Goal: Transaction & Acquisition: Book appointment/travel/reservation

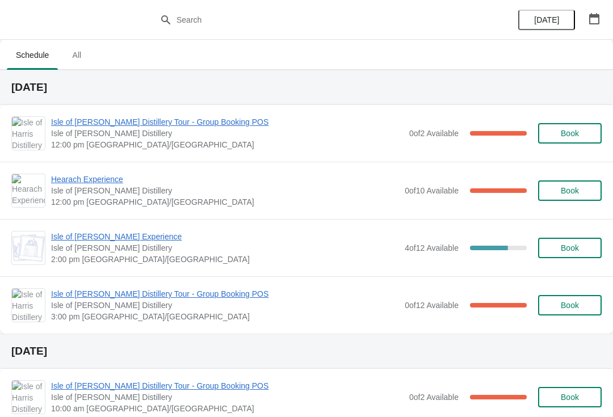
click at [135, 124] on span "Isle of [PERSON_NAME] Distillery Tour - Group Booking POS" at bounding box center [227, 121] width 353 height 11
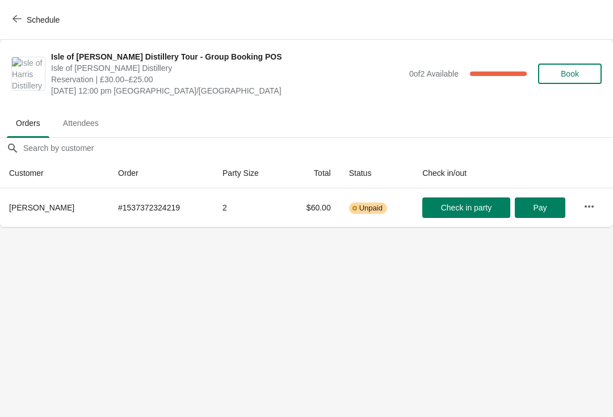
click at [45, 27] on button "Schedule" at bounding box center [37, 20] width 63 height 20
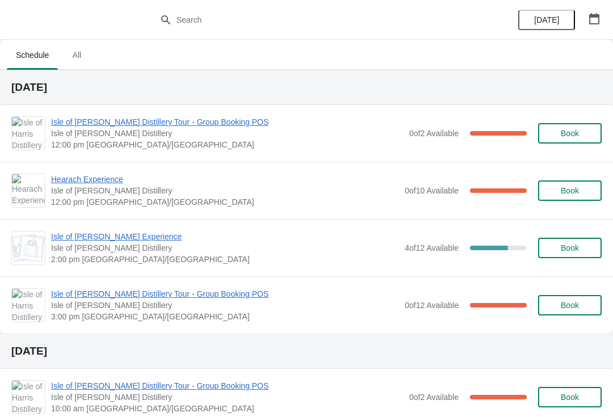
click at [102, 183] on span "Hearach Experience" at bounding box center [225, 179] width 348 height 11
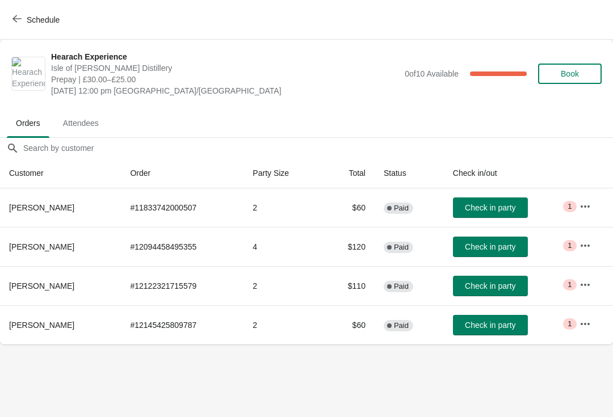
click at [595, 207] on button "button" at bounding box center [585, 206] width 20 height 20
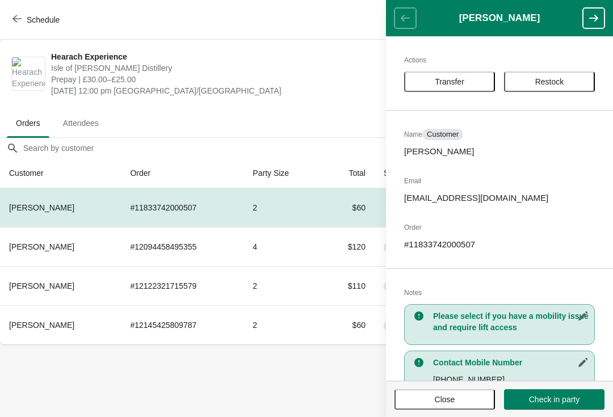
click at [455, 83] on span "Transfer" at bounding box center [450, 81] width 30 height 9
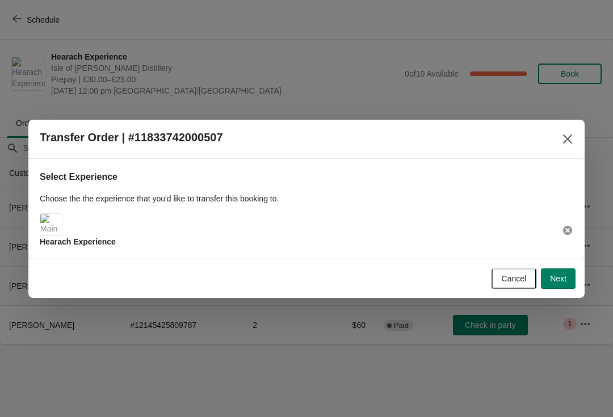
click at [564, 278] on span "Next" at bounding box center [558, 278] width 16 height 9
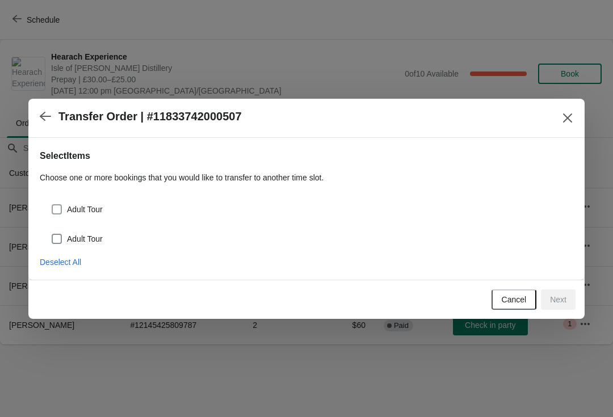
click at [61, 212] on span at bounding box center [57, 209] width 10 height 10
click at [52, 205] on input "Adult Tour" at bounding box center [52, 204] width 1 height 1
checkbox input "true"
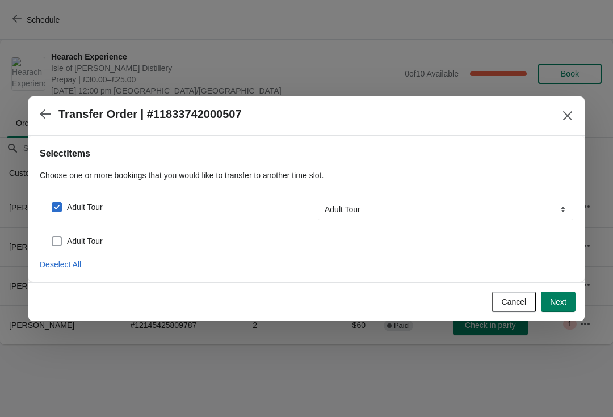
click at [61, 238] on span at bounding box center [57, 241] width 10 height 10
click at [52, 237] on input "Adult Tour" at bounding box center [52, 236] width 1 height 1
checkbox input "true"
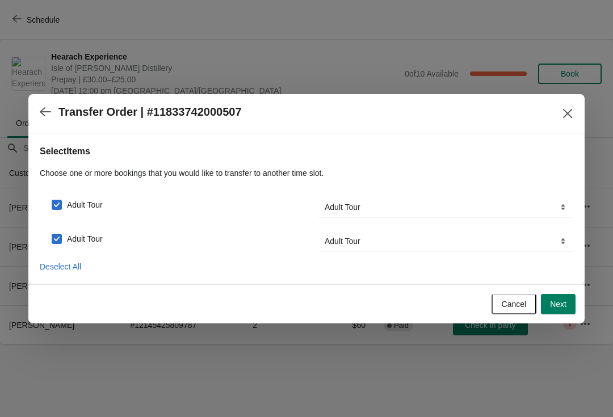
click at [561, 308] on span "Next" at bounding box center [558, 304] width 16 height 9
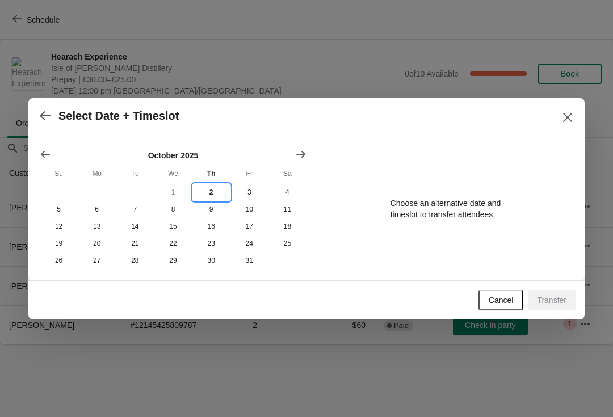
click at [216, 192] on button "2" at bounding box center [211, 192] width 38 height 17
click at [52, 120] on button "button" at bounding box center [45, 116] width 20 height 22
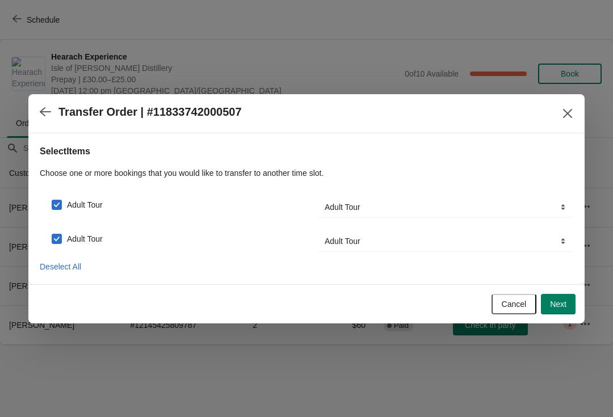
click at [563, 307] on span "Next" at bounding box center [558, 304] width 16 height 9
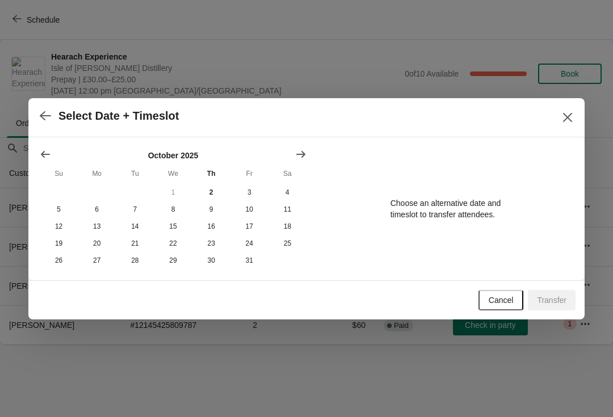
click at [39, 112] on button "button" at bounding box center [45, 116] width 20 height 22
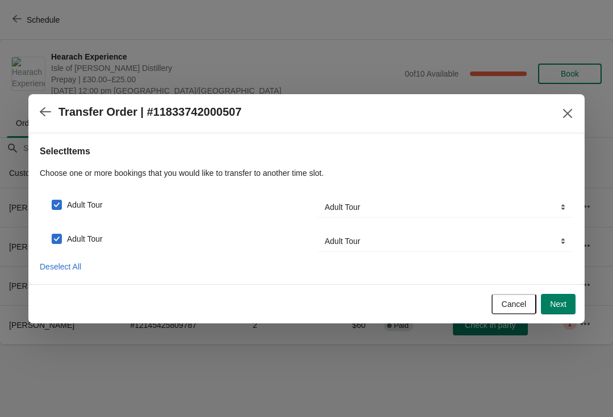
click at [40, 108] on icon "button" at bounding box center [45, 111] width 11 height 11
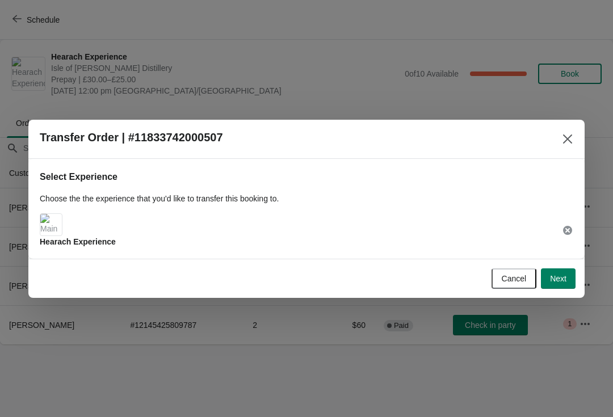
click at [566, 140] on icon "Close" at bounding box center [567, 138] width 9 height 9
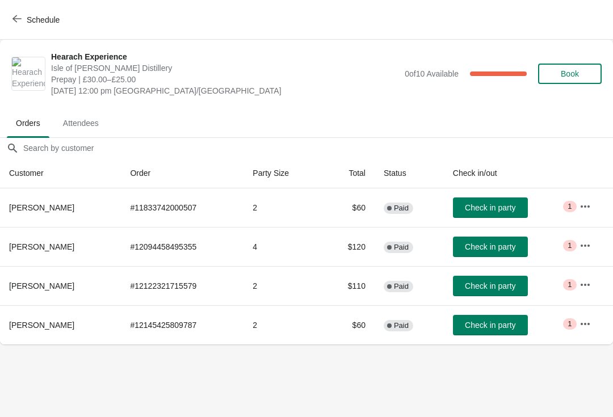
click at [35, 16] on span "Schedule" at bounding box center [43, 19] width 33 height 9
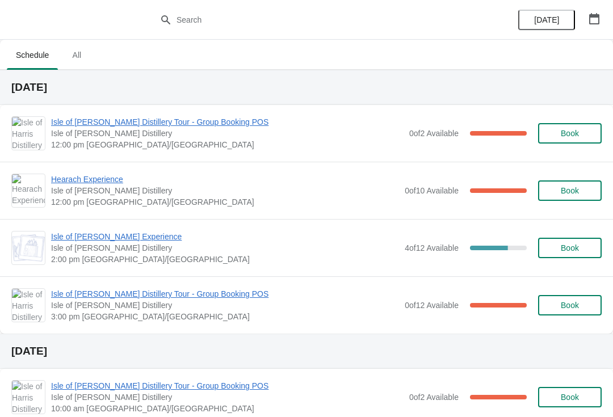
click at [100, 183] on span "Hearach Experience" at bounding box center [225, 179] width 348 height 11
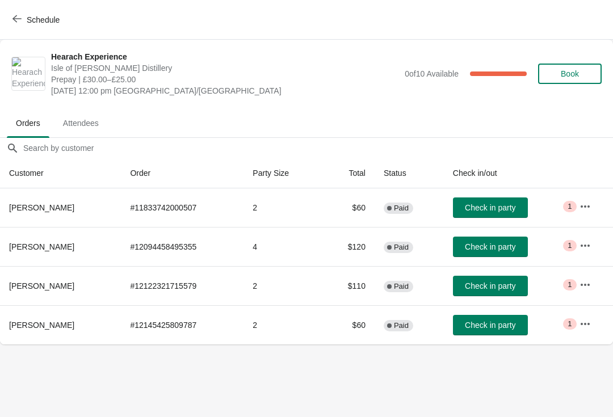
click at [583, 206] on icon "button" at bounding box center [585, 206] width 9 height 2
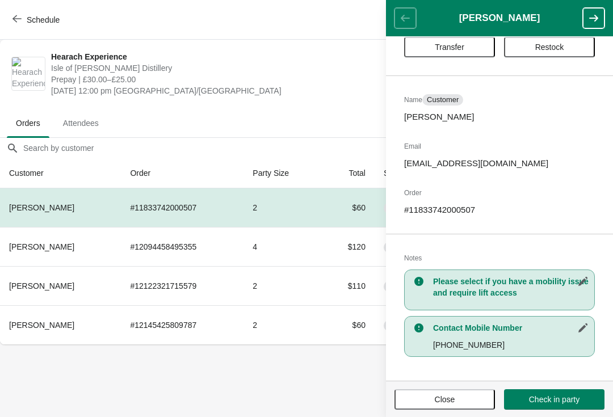
scroll to position [35, 0]
click at [455, 405] on button "Close" at bounding box center [445, 399] width 100 height 20
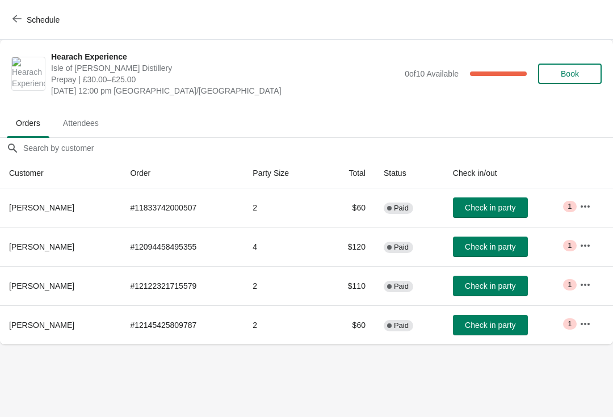
click at [32, 25] on button "Schedule" at bounding box center [37, 20] width 63 height 20
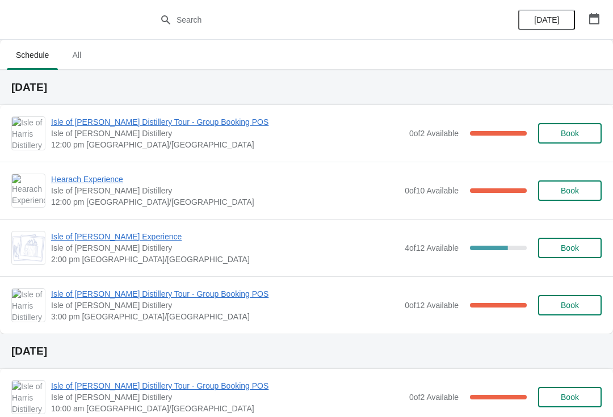
click at [581, 253] on button "Book" at bounding box center [570, 248] width 64 height 20
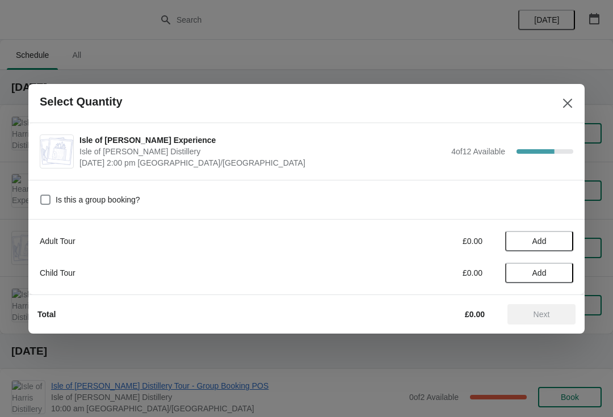
click at [555, 243] on span "Add" at bounding box center [539, 241] width 48 height 9
click at [559, 240] on icon at bounding box center [559, 241] width 4 height 4
click at [554, 315] on span "Next" at bounding box center [542, 314] width 50 height 9
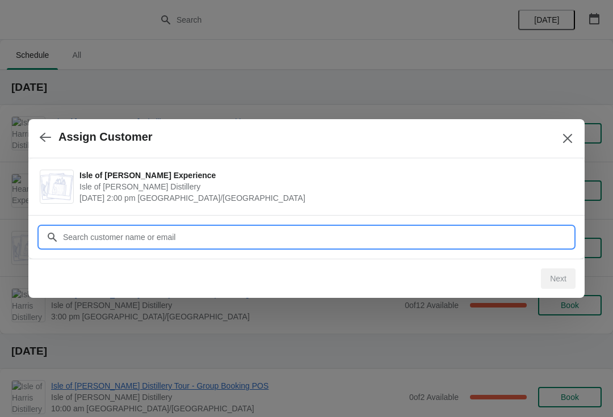
click at [165, 237] on input "Customer" at bounding box center [317, 237] width 511 height 20
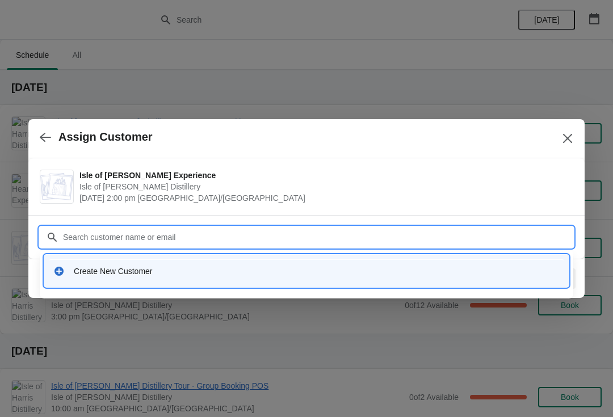
click at [119, 280] on div "Create New Customer" at bounding box center [306, 270] width 515 height 23
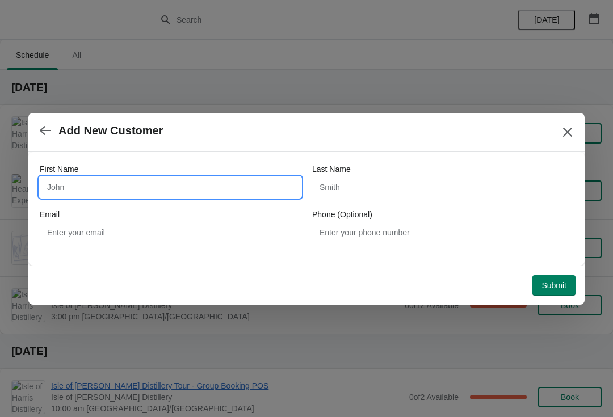
click at [129, 187] on input "First Name" at bounding box center [170, 187] width 261 height 20
type input "Michelle"
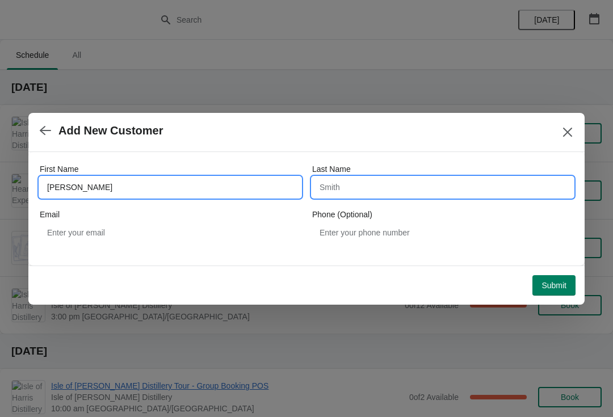
click at [362, 194] on input "Last Name" at bounding box center [442, 187] width 261 height 20
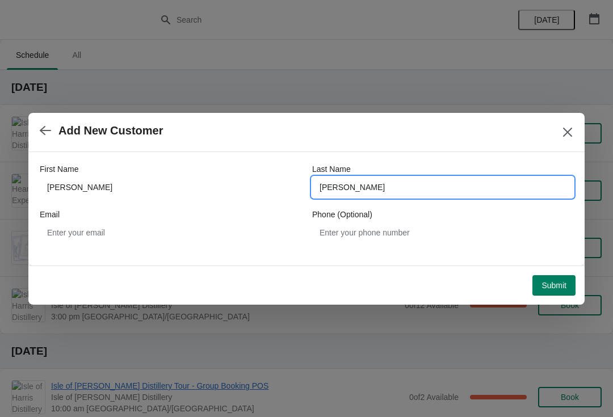
type input "Prater"
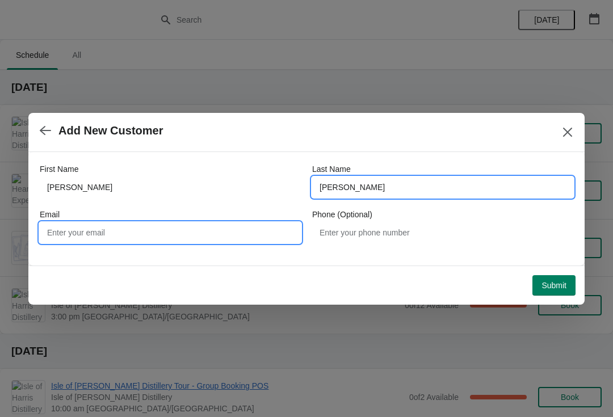
click at [131, 235] on input "Email" at bounding box center [170, 233] width 261 height 20
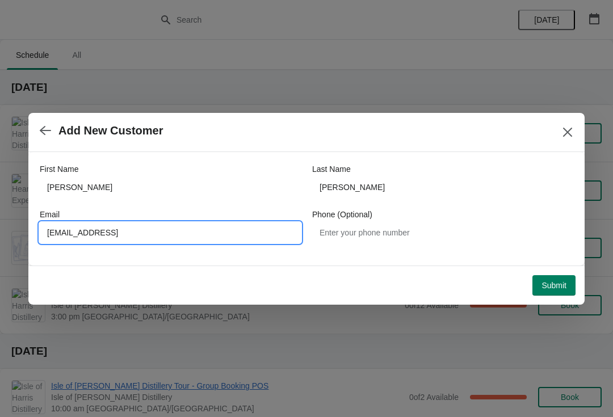
type input "Mprater@applegroup.comau"
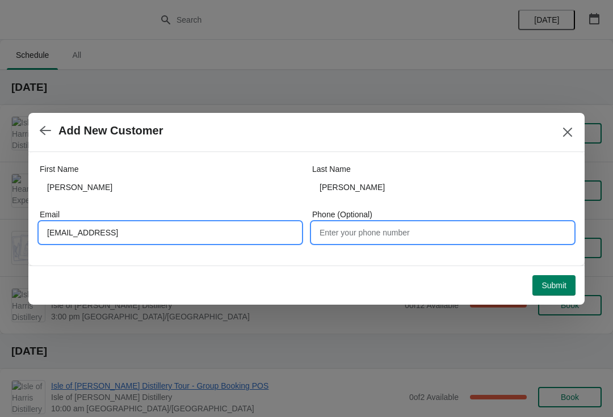
click at [433, 238] on input "Phone (Optional)" at bounding box center [442, 233] width 261 height 20
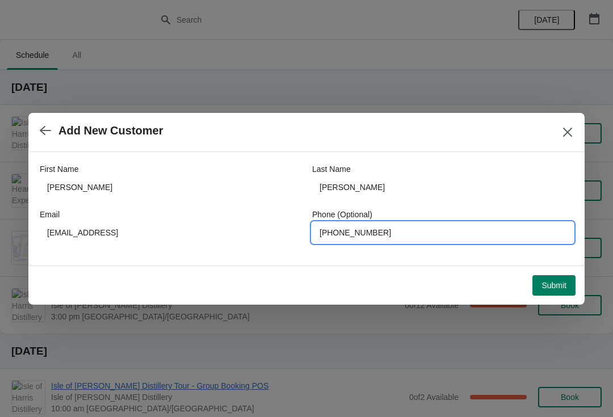
type input "+6141996532"
click at [559, 284] on span "Submit" at bounding box center [554, 285] width 25 height 9
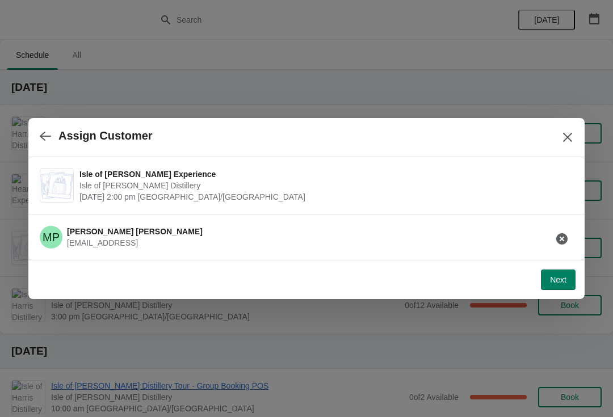
click at [561, 276] on span "Next" at bounding box center [558, 279] width 16 height 9
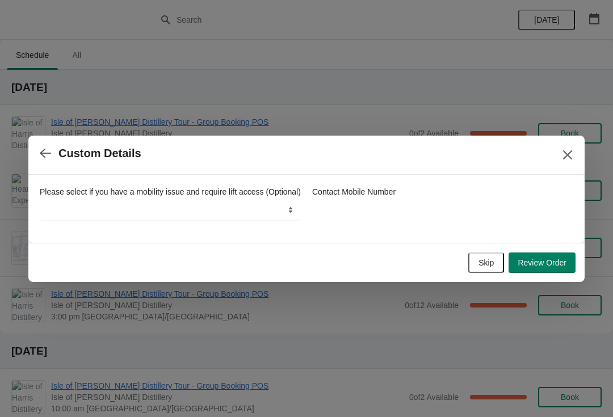
click at [551, 267] on span "Review Order" at bounding box center [542, 262] width 49 height 9
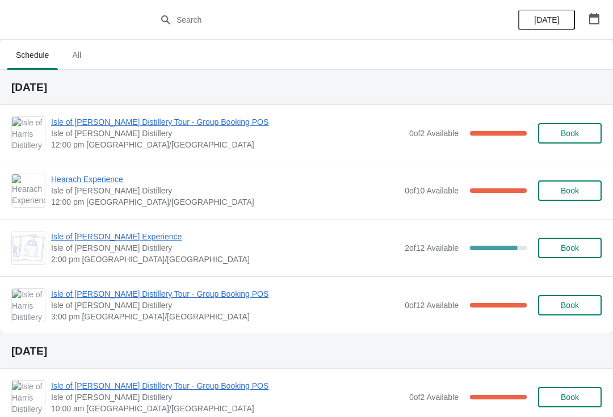
click at [134, 240] on span "Isle of [PERSON_NAME] Experience" at bounding box center [225, 236] width 348 height 11
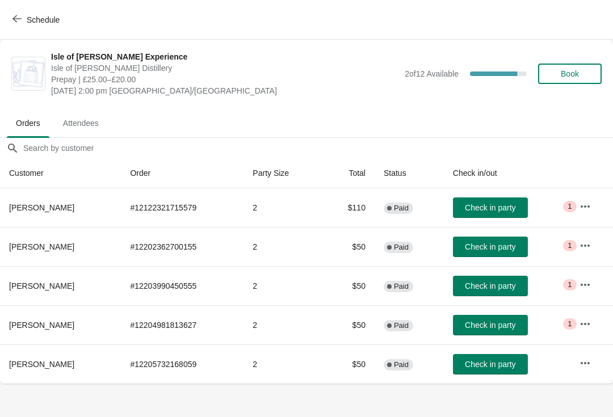
click at [36, 21] on span "Schedule" at bounding box center [43, 19] width 33 height 9
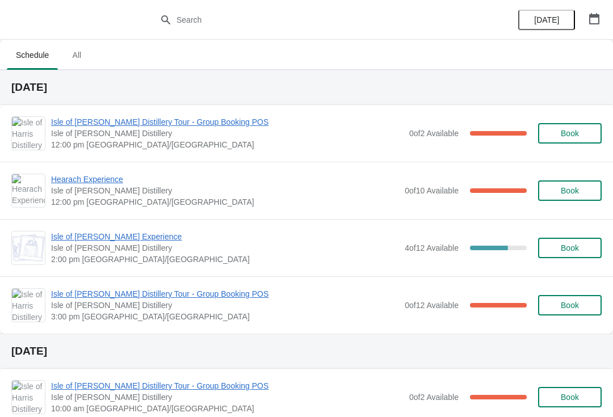
click at [144, 240] on span "Isle of [PERSON_NAME] Experience" at bounding box center [225, 236] width 348 height 11
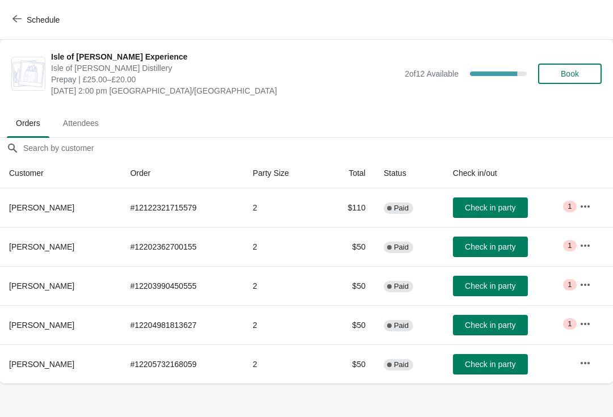
click at [45, 18] on span "Schedule" at bounding box center [43, 19] width 33 height 9
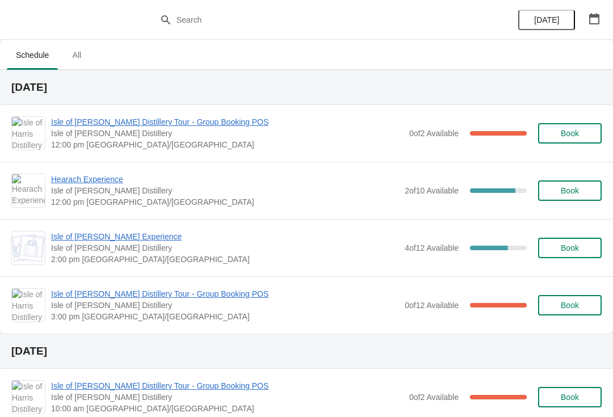
click at [142, 118] on span "Isle of [PERSON_NAME] Distillery Tour - Group Booking POS" at bounding box center [227, 121] width 353 height 11
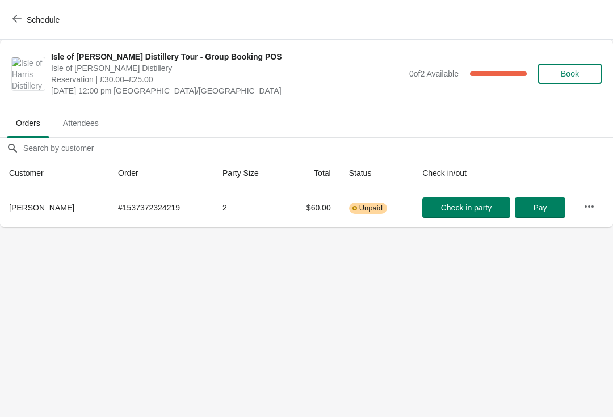
click at [46, 12] on button "Schedule" at bounding box center [37, 20] width 63 height 20
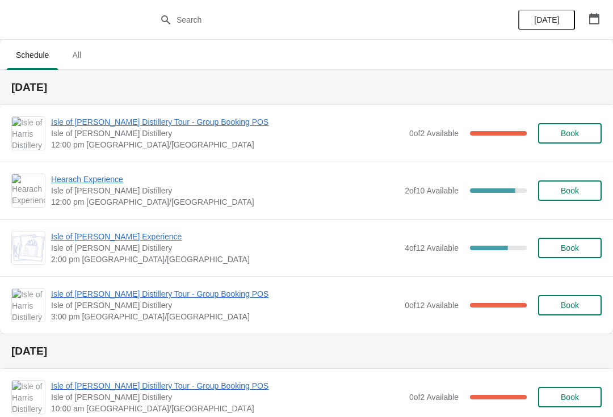
click at [75, 238] on span "Isle of [PERSON_NAME] Experience" at bounding box center [225, 236] width 348 height 11
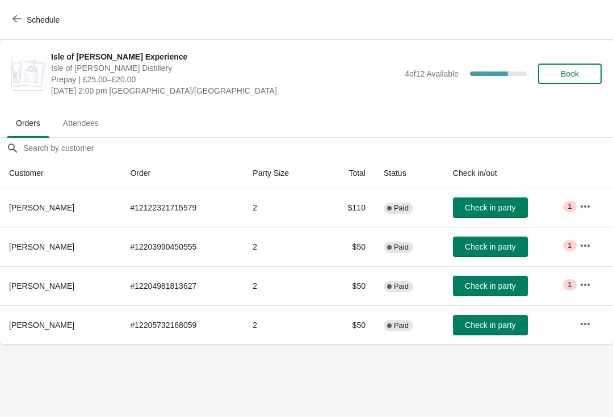
click at [39, 20] on span "Schedule" at bounding box center [43, 19] width 33 height 9
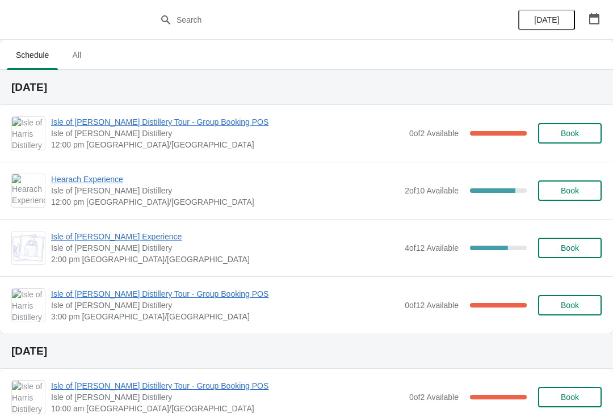
click at [95, 299] on span "Isle of [PERSON_NAME] Distillery Tour - Group Booking POS" at bounding box center [225, 293] width 348 height 11
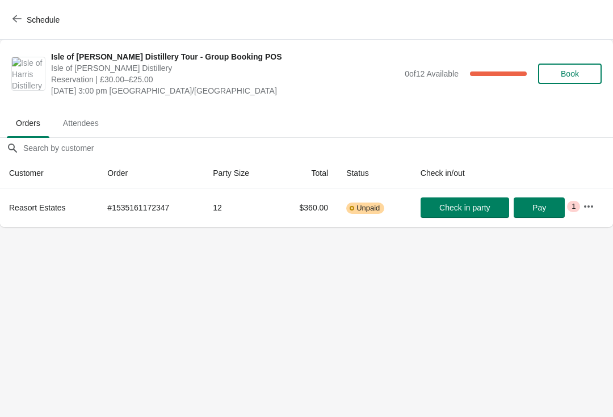
click at [40, 18] on span "Schedule" at bounding box center [43, 19] width 33 height 9
